Goal: Task Accomplishment & Management: Manage account settings

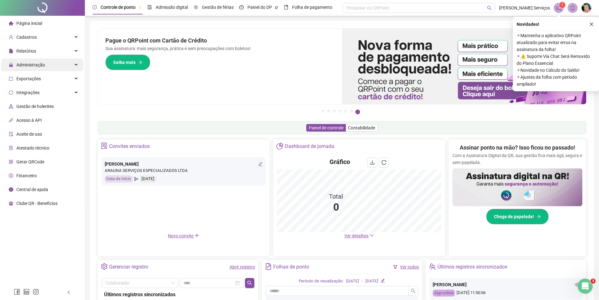
click at [35, 67] on span "Administração" at bounding box center [30, 64] width 29 height 5
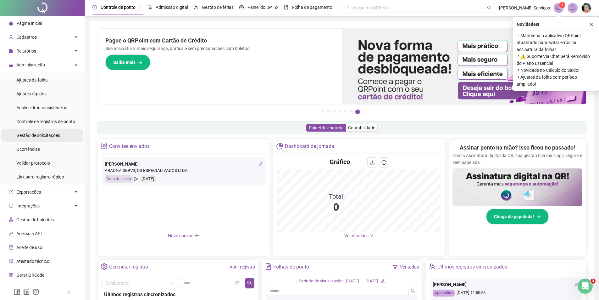
click at [48, 134] on span "Gestão de solicitações" at bounding box center [38, 135] width 44 height 5
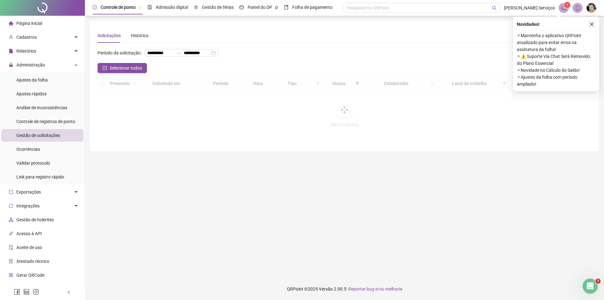
click at [592, 27] on button "button" at bounding box center [592, 24] width 8 height 8
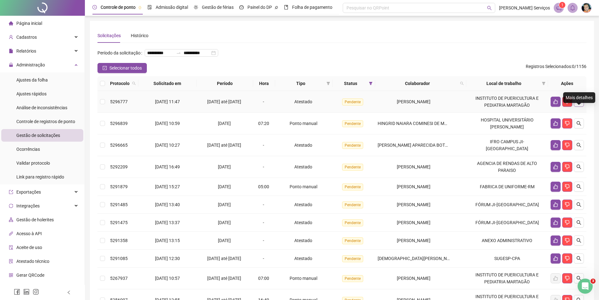
click at [580, 104] on icon "search" at bounding box center [578, 101] width 5 height 5
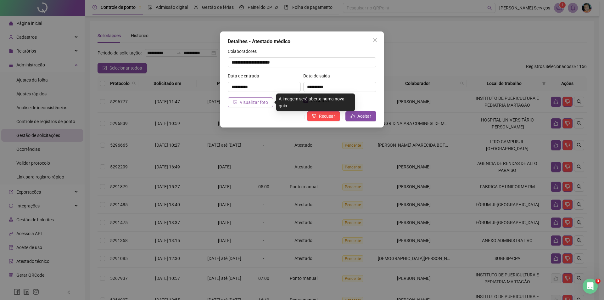
click at [263, 104] on span "Visualizar foto" at bounding box center [254, 102] width 28 height 7
click at [247, 103] on span "Visualizar foto" at bounding box center [254, 102] width 28 height 7
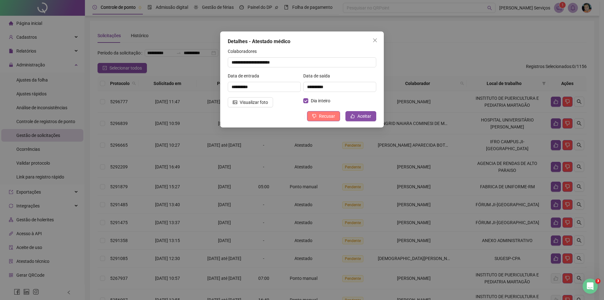
click at [334, 114] on span "Recusar" at bounding box center [327, 116] width 16 height 7
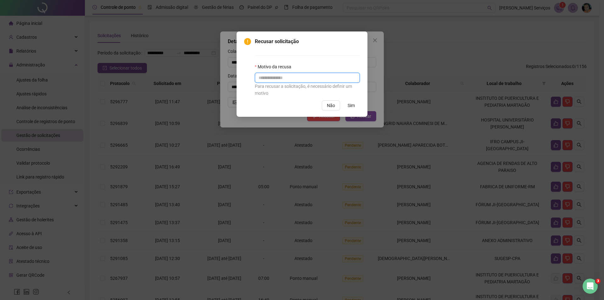
click at [293, 76] on input "text" at bounding box center [307, 78] width 105 height 10
type input "*"
click at [353, 104] on span "Sim" at bounding box center [350, 105] width 7 height 7
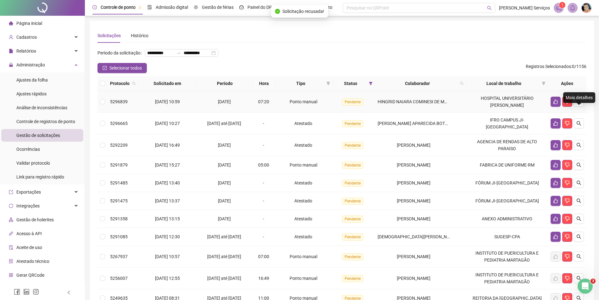
click at [580, 104] on icon "search" at bounding box center [578, 101] width 5 height 5
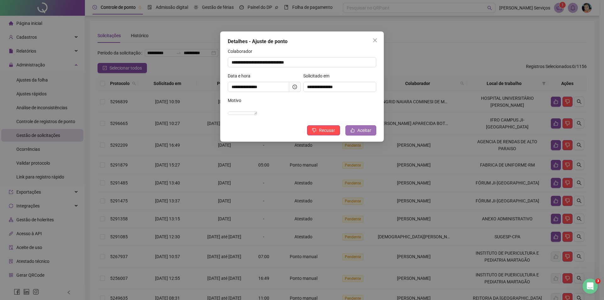
click at [352, 135] on button "Aceitar" at bounding box center [360, 130] width 31 height 10
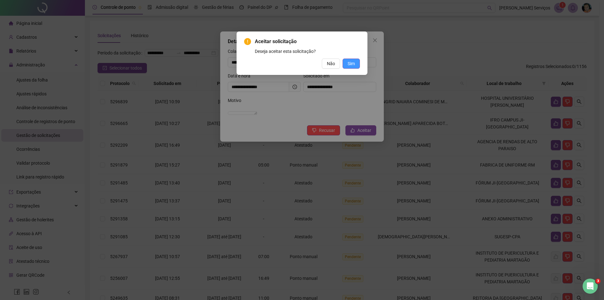
click at [352, 61] on span "Sim" at bounding box center [350, 63] width 7 height 7
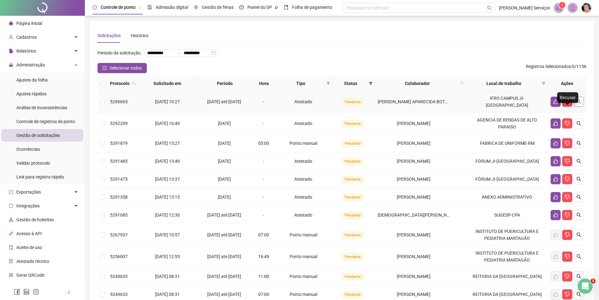
click at [577, 104] on icon "search" at bounding box center [578, 101] width 5 height 5
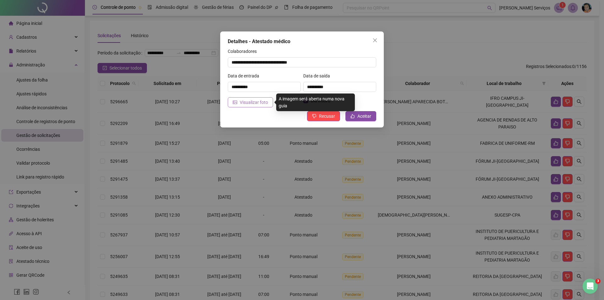
click at [252, 102] on span "Visualizar foto" at bounding box center [254, 102] width 28 height 7
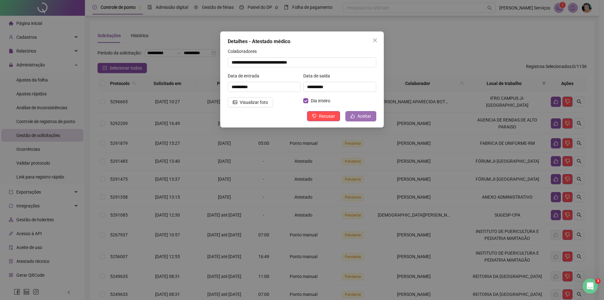
click at [359, 119] on span "Aceitar" at bounding box center [364, 116] width 14 height 7
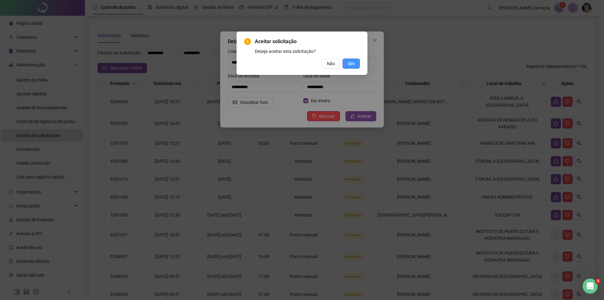
click at [355, 66] on button "Sim" at bounding box center [350, 63] width 17 height 10
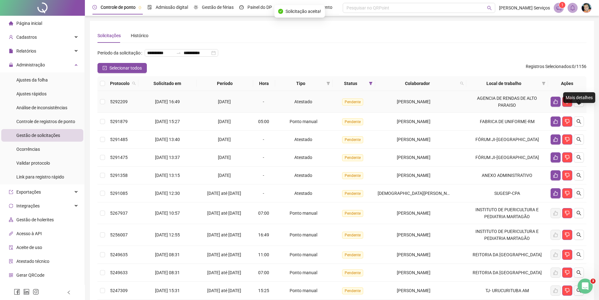
click at [580, 104] on icon "search" at bounding box center [578, 101] width 5 height 5
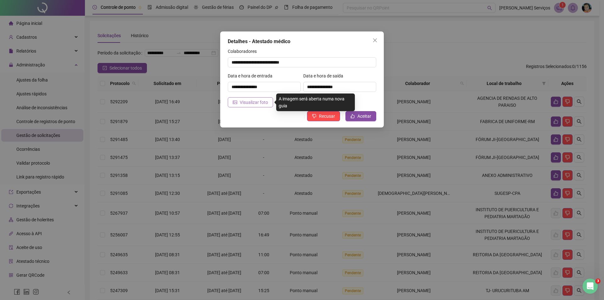
click at [242, 104] on span "Visualizar foto" at bounding box center [254, 102] width 28 height 7
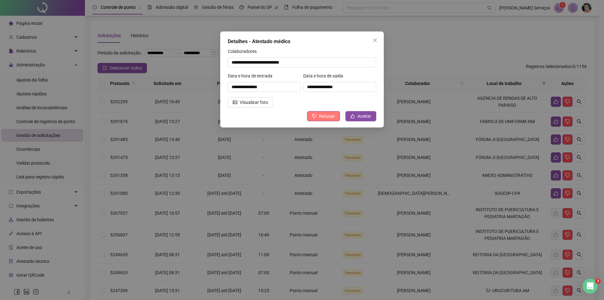
click at [329, 117] on span "Recusar" at bounding box center [327, 116] width 16 height 7
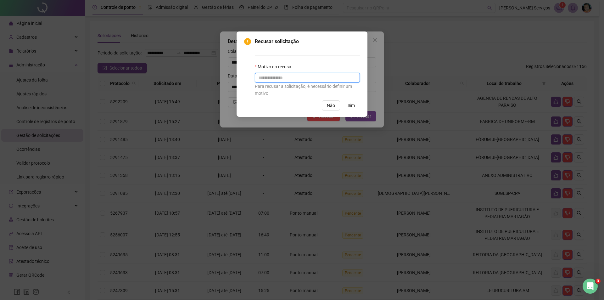
click at [327, 81] on input "text" at bounding box center [307, 78] width 105 height 10
type input "*"
click at [351, 104] on span "Sim" at bounding box center [350, 105] width 7 height 7
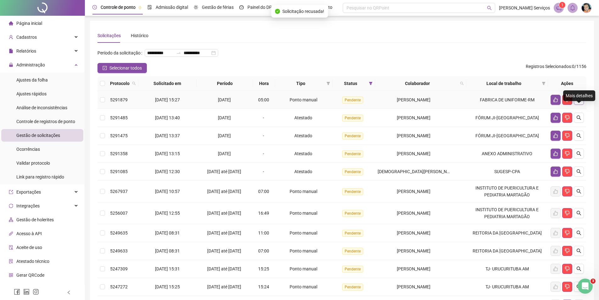
click at [578, 102] on icon "search" at bounding box center [579, 99] width 4 height 4
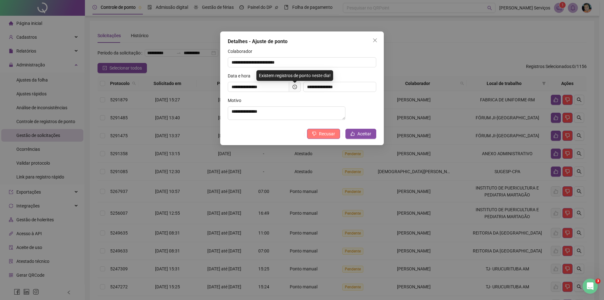
click at [334, 135] on span "Recusar" at bounding box center [327, 133] width 16 height 7
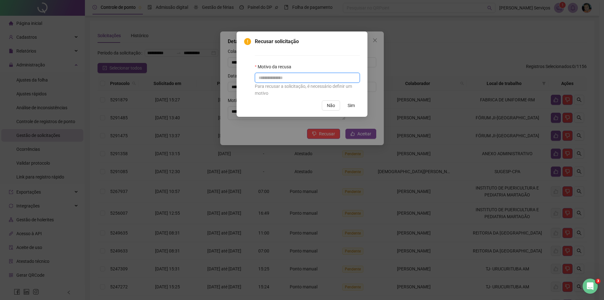
click at [314, 80] on input "text" at bounding box center [307, 78] width 105 height 10
type input "*"
click at [348, 108] on span "Sim" at bounding box center [350, 105] width 7 height 7
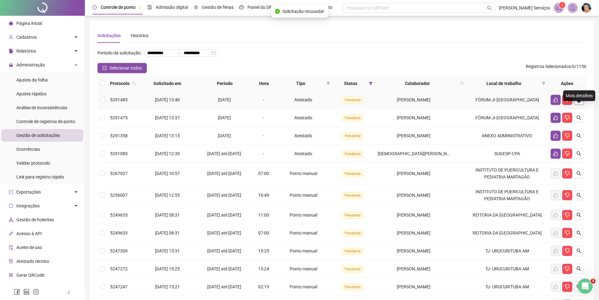
click at [582, 105] on button "button" at bounding box center [579, 100] width 10 height 10
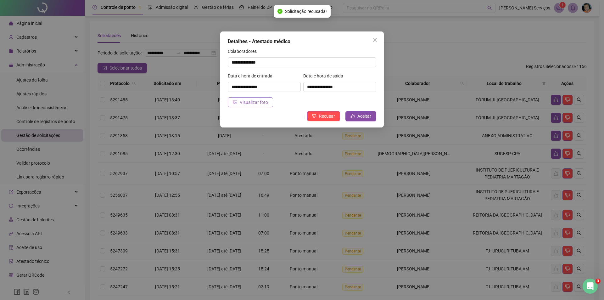
click at [257, 102] on span "Visualizar foto" at bounding box center [254, 102] width 28 height 7
click at [360, 112] on button "Aceitar" at bounding box center [360, 116] width 31 height 10
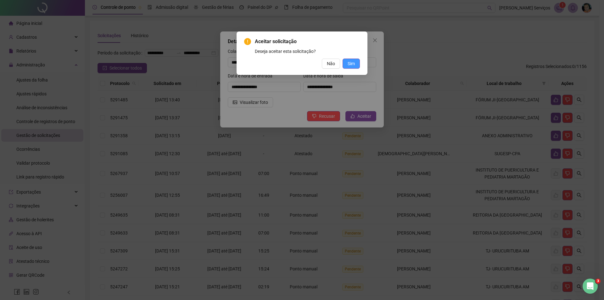
click at [357, 61] on button "Sim" at bounding box center [350, 63] width 17 height 10
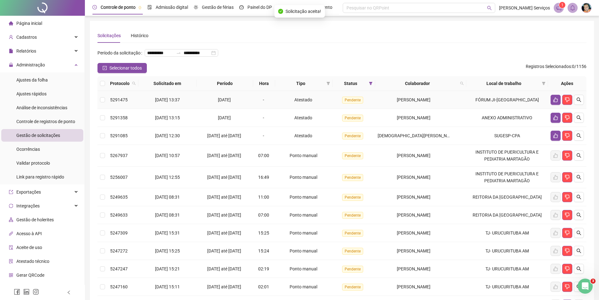
click at [580, 102] on icon "search" at bounding box center [578, 99] width 5 height 5
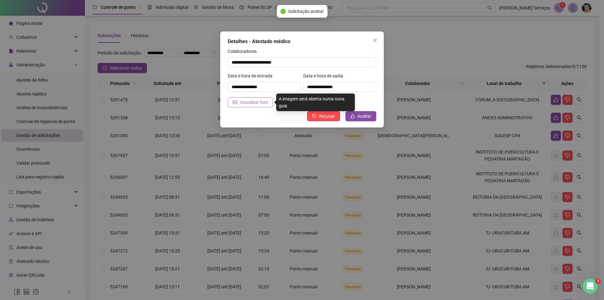
click at [255, 102] on span "Visualizar foto" at bounding box center [254, 102] width 28 height 7
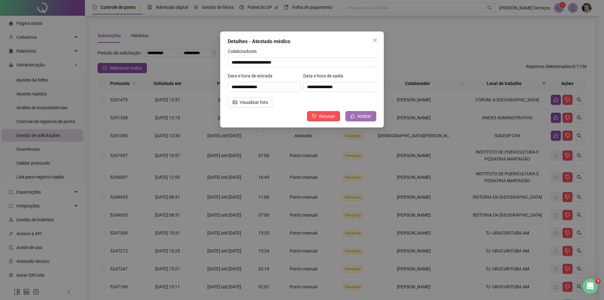
click at [363, 114] on span "Aceitar" at bounding box center [364, 116] width 14 height 7
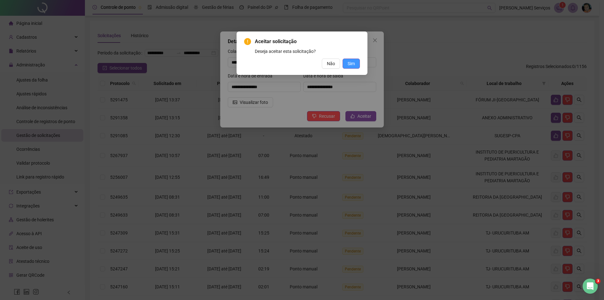
click at [351, 61] on span "Sim" at bounding box center [350, 63] width 7 height 7
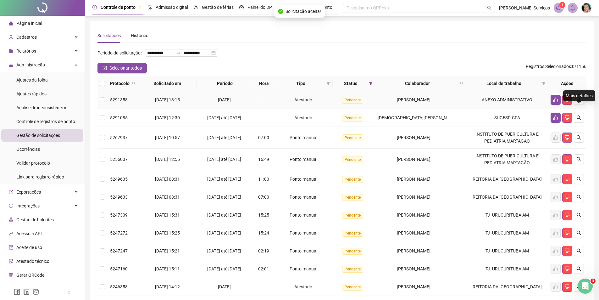
click at [581, 102] on icon "search" at bounding box center [578, 99] width 5 height 5
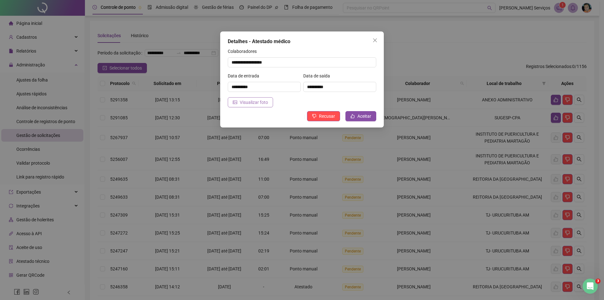
click at [269, 100] on button "Visualizar foto" at bounding box center [250, 102] width 45 height 10
click at [358, 116] on span "Aceitar" at bounding box center [364, 116] width 14 height 7
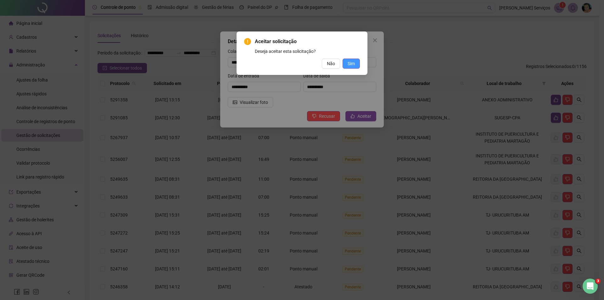
click at [354, 67] on button "Sim" at bounding box center [350, 63] width 17 height 10
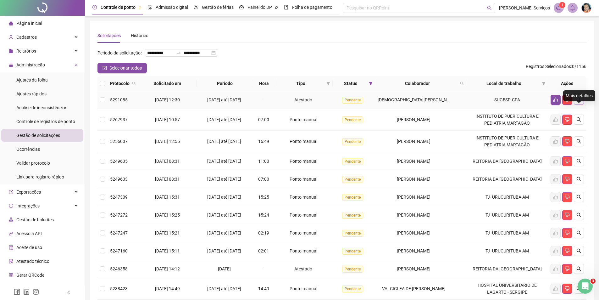
click at [577, 102] on icon "search" at bounding box center [578, 99] width 5 height 5
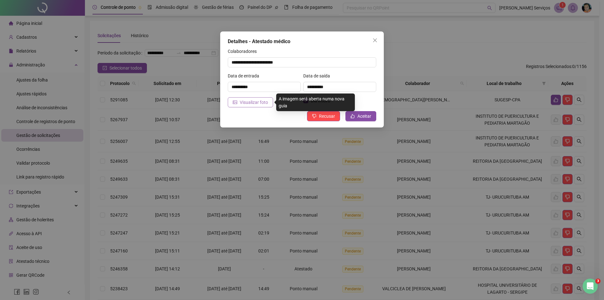
click at [260, 104] on span "Visualizar foto" at bounding box center [254, 102] width 28 height 7
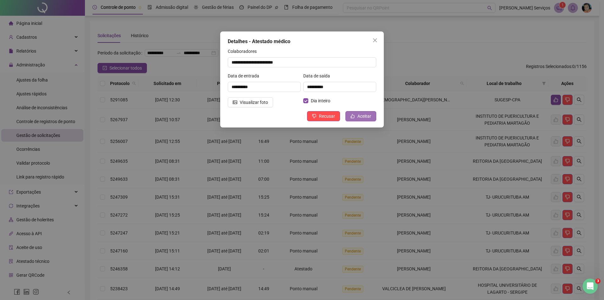
click at [359, 113] on span "Aceitar" at bounding box center [364, 116] width 14 height 7
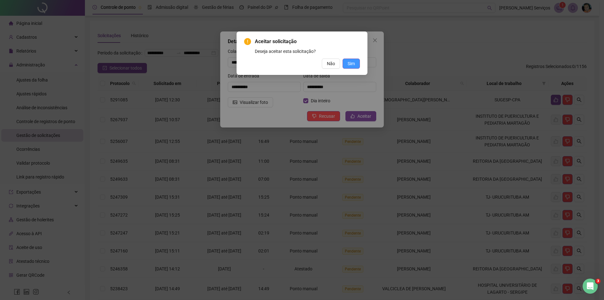
click at [352, 65] on span "Sim" at bounding box center [350, 63] width 7 height 7
